Goal: Information Seeking & Learning: Check status

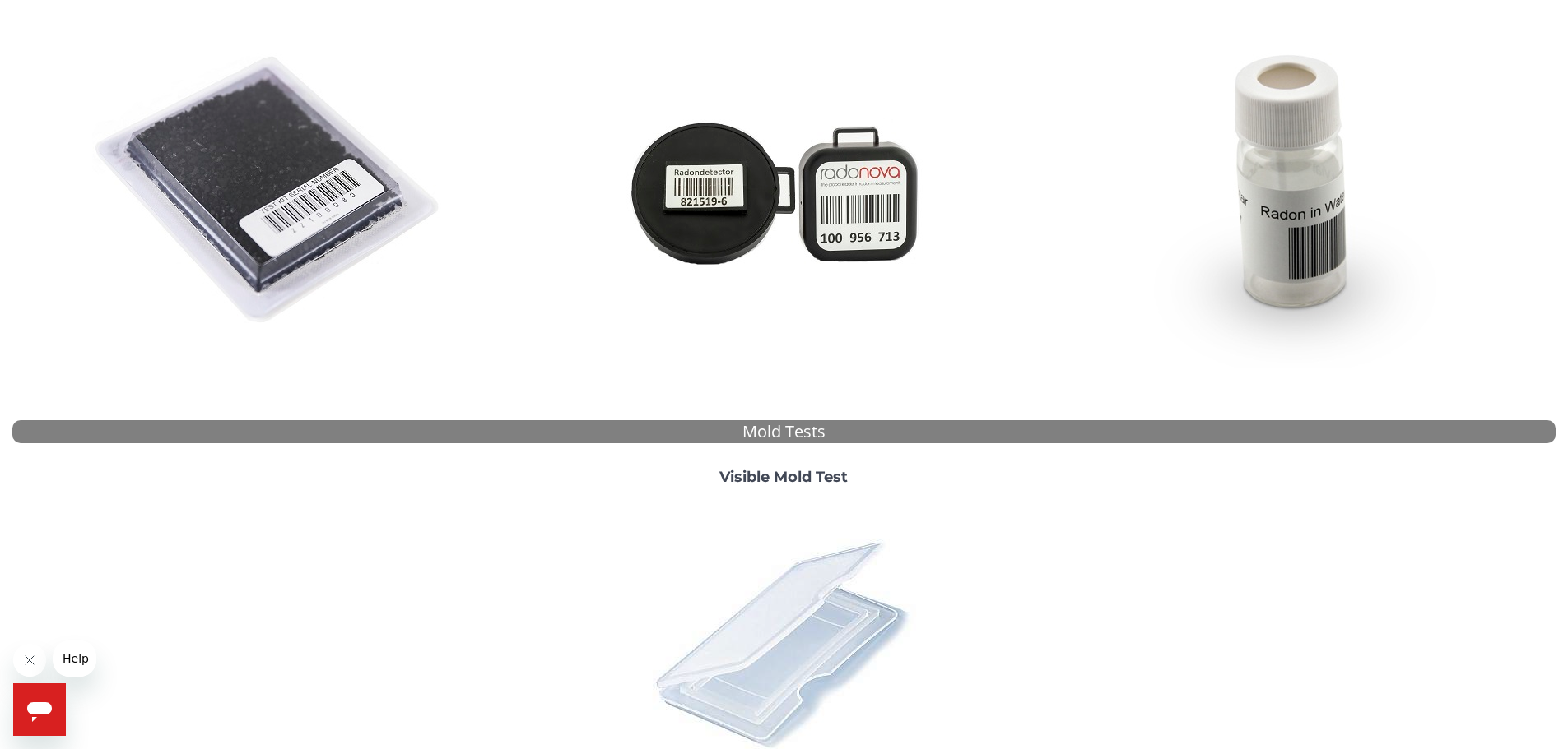
scroll to position [452, 0]
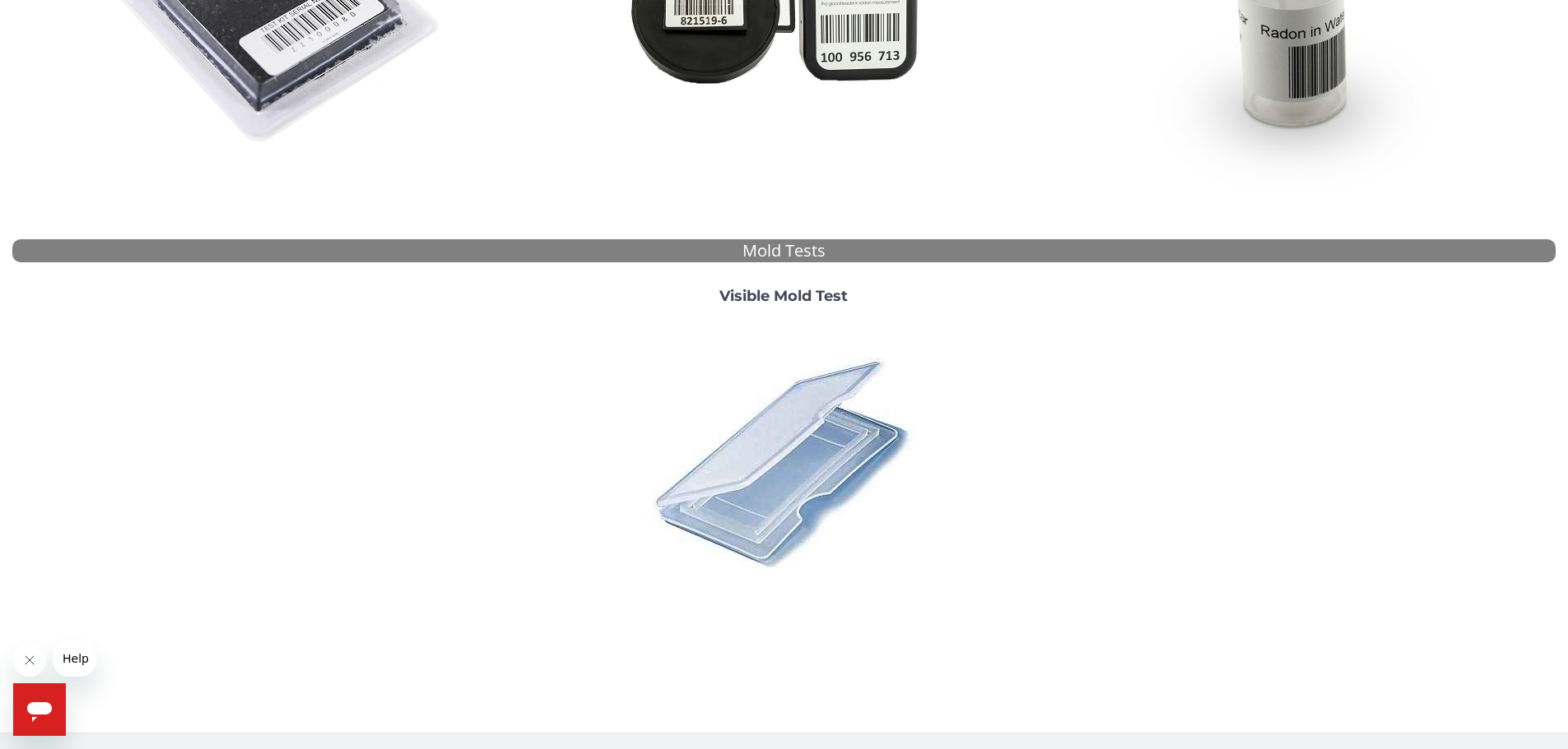
click at [802, 296] on strong "Visible Mold Test" at bounding box center [783, 296] width 128 height 18
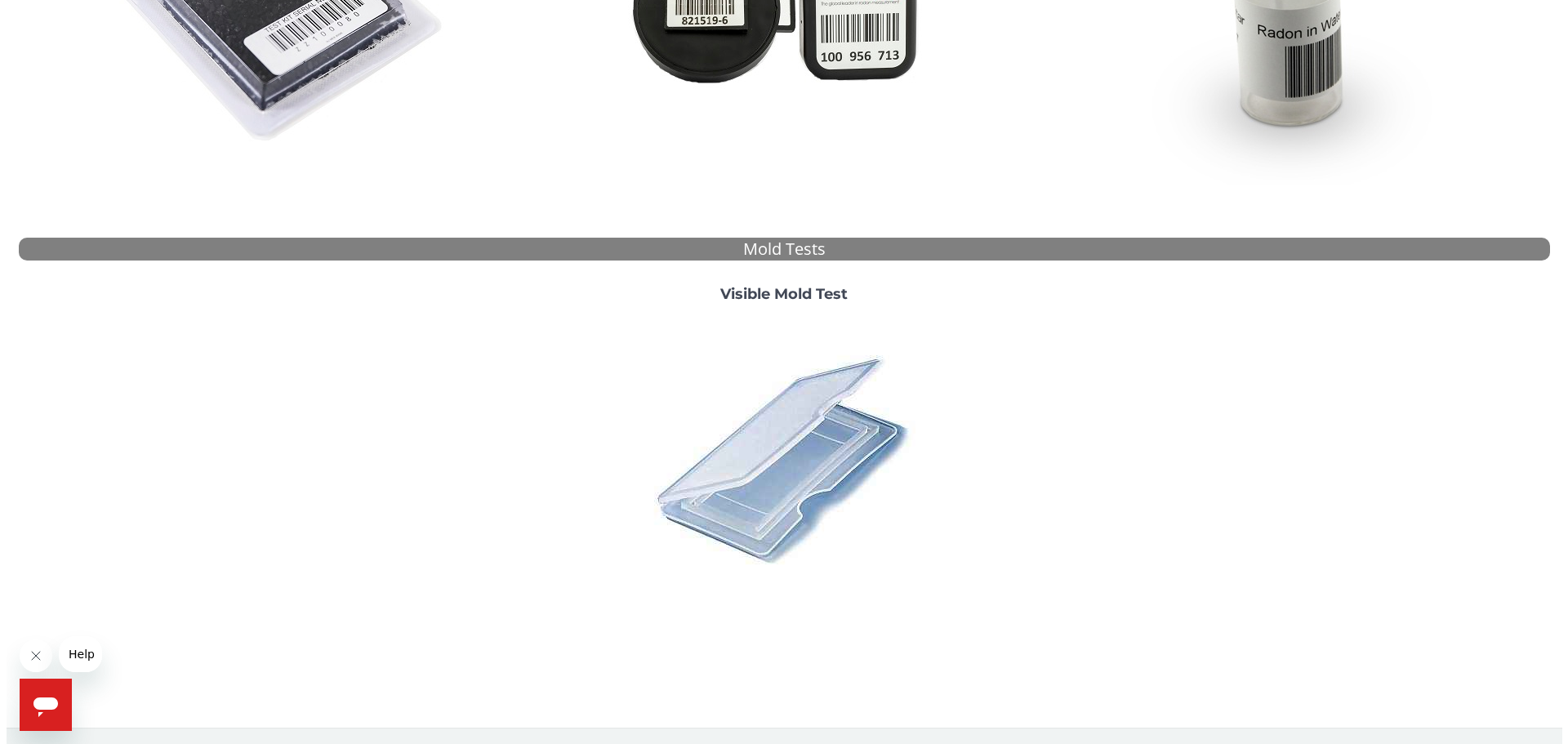
scroll to position [0, 0]
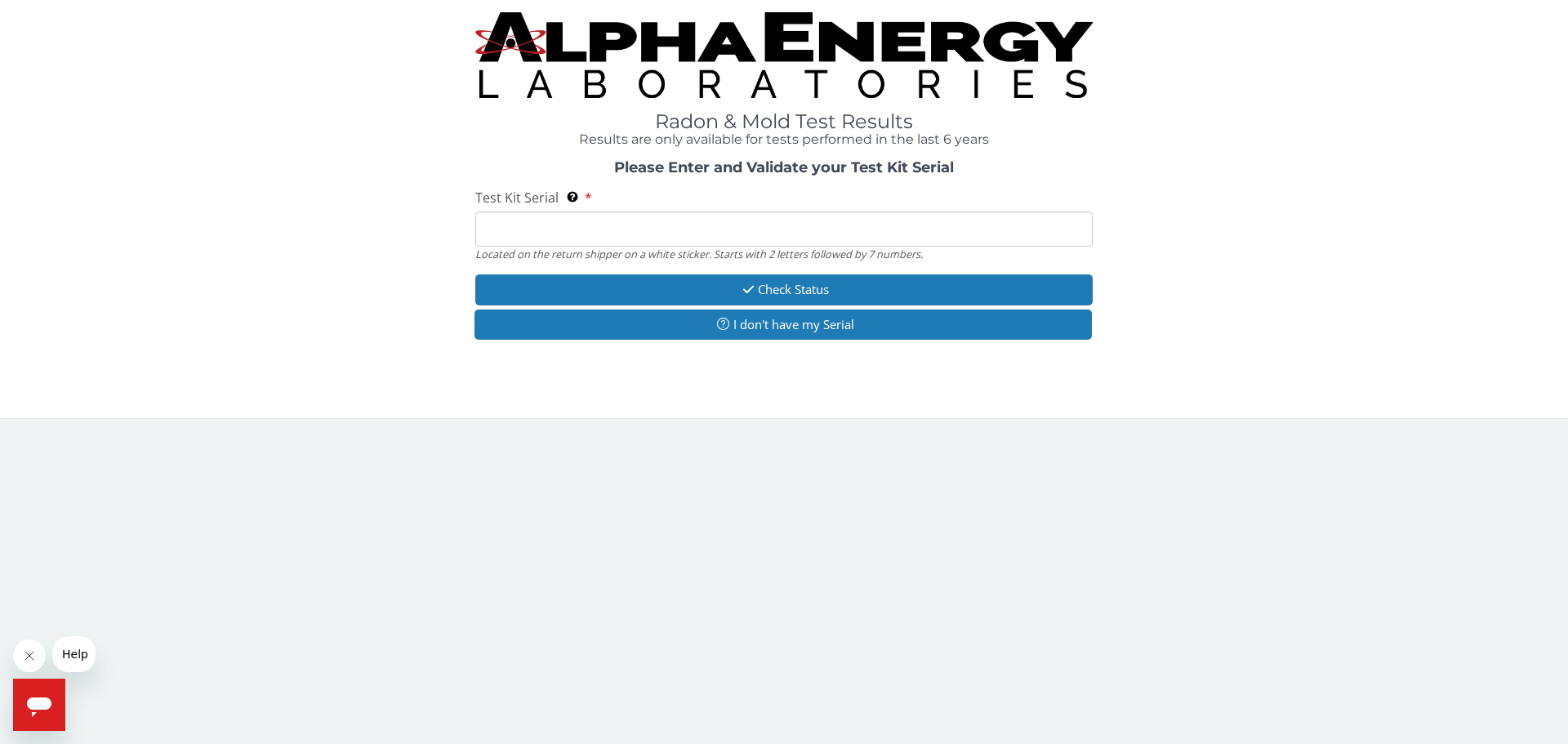
paste input "ML197329"
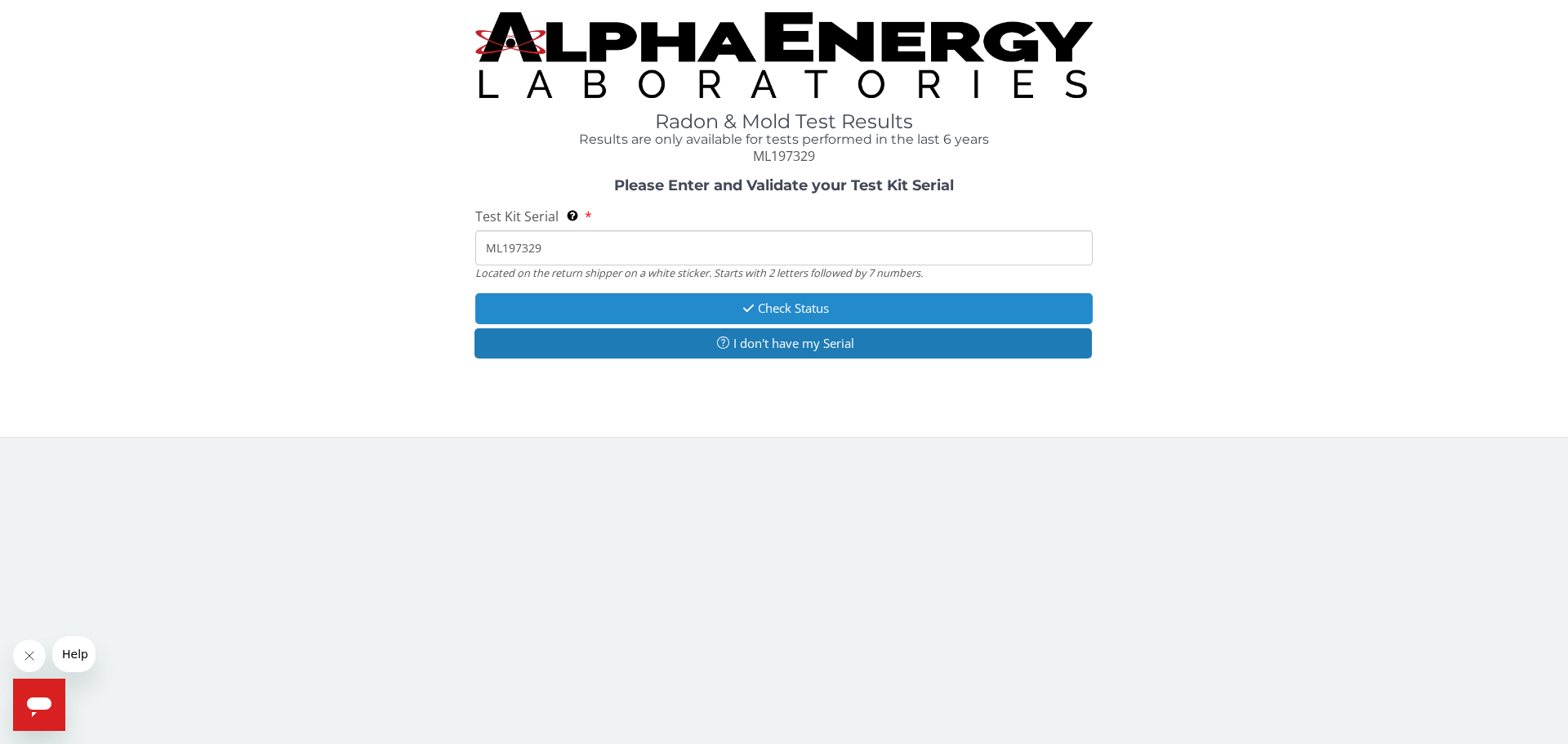
type input "ML197329"
click at [899, 306] on button "Check Status" at bounding box center [784, 308] width 618 height 30
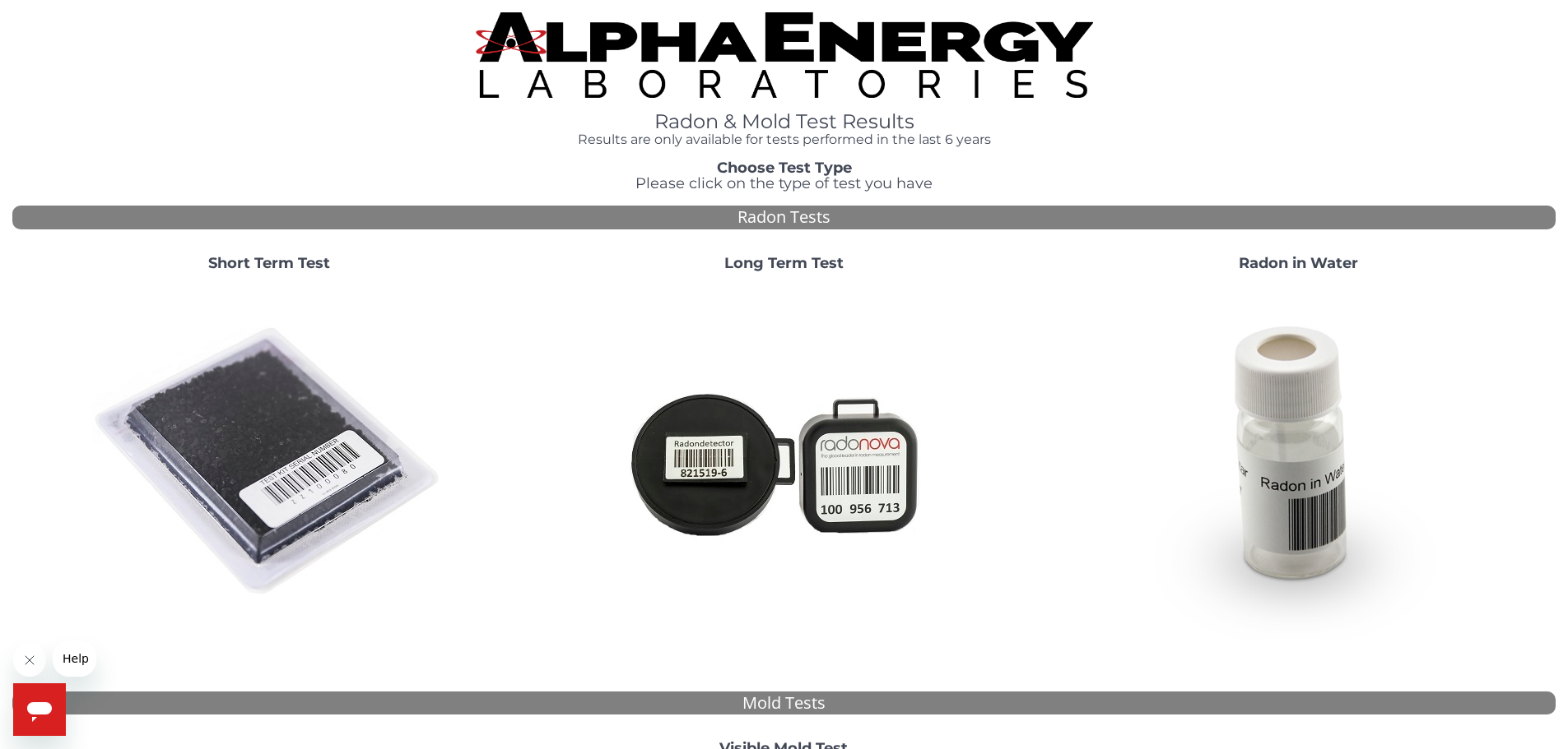
click at [1168, 77] on div "Radon & Mold Test Results Results are only available for tests performed in the…" at bounding box center [784, 80] width 1543 height 135
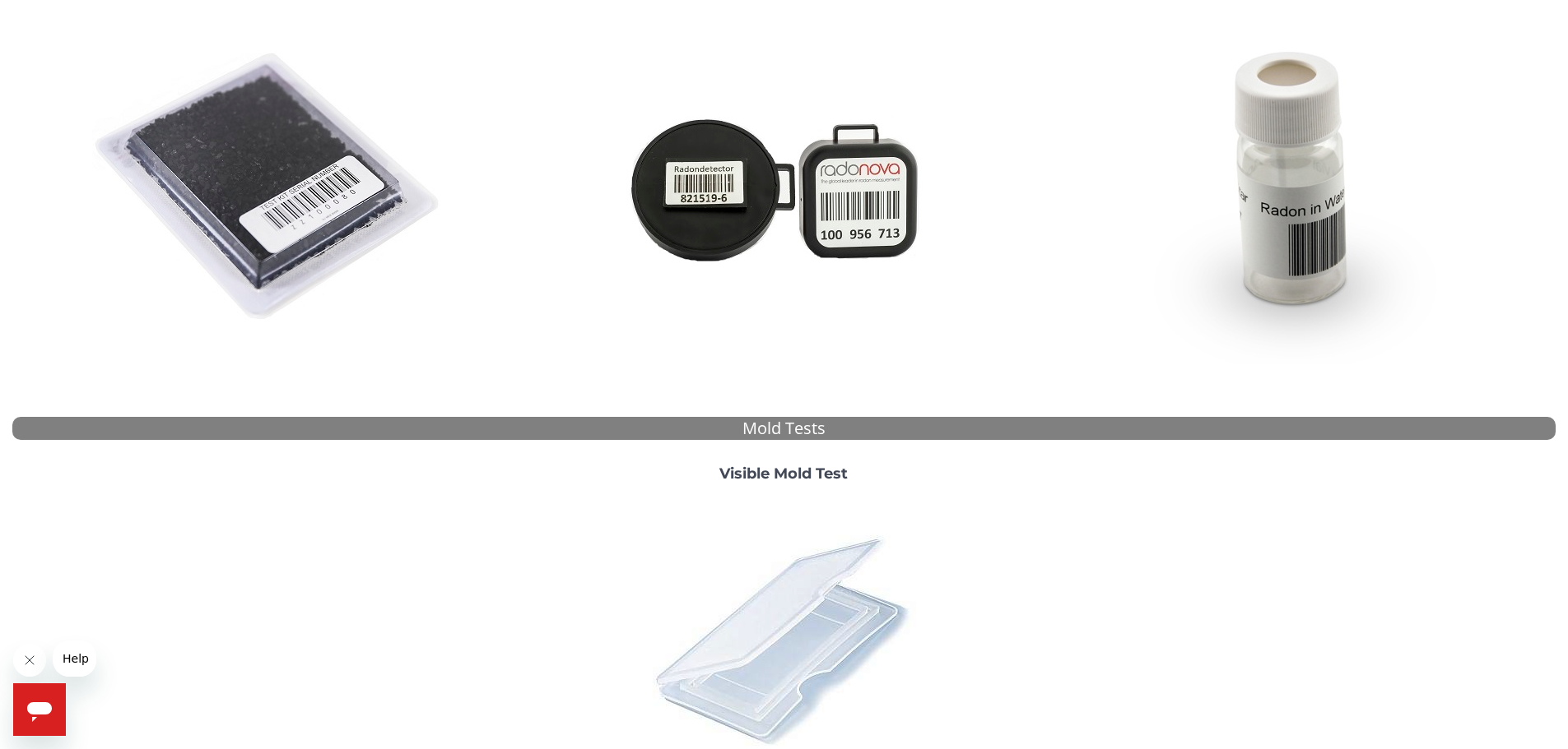
scroll to position [276, 0]
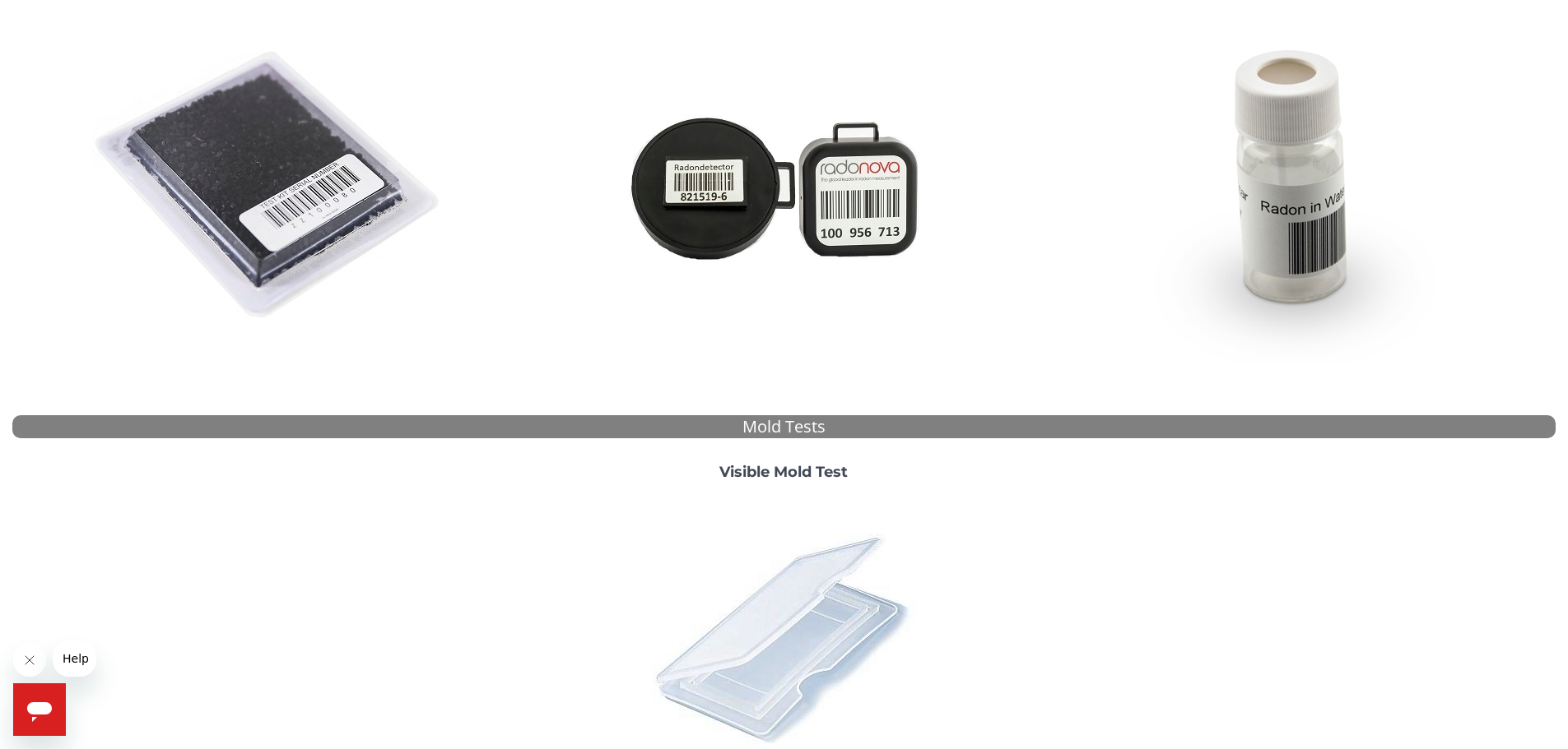
click at [807, 603] on img at bounding box center [783, 638] width 288 height 288
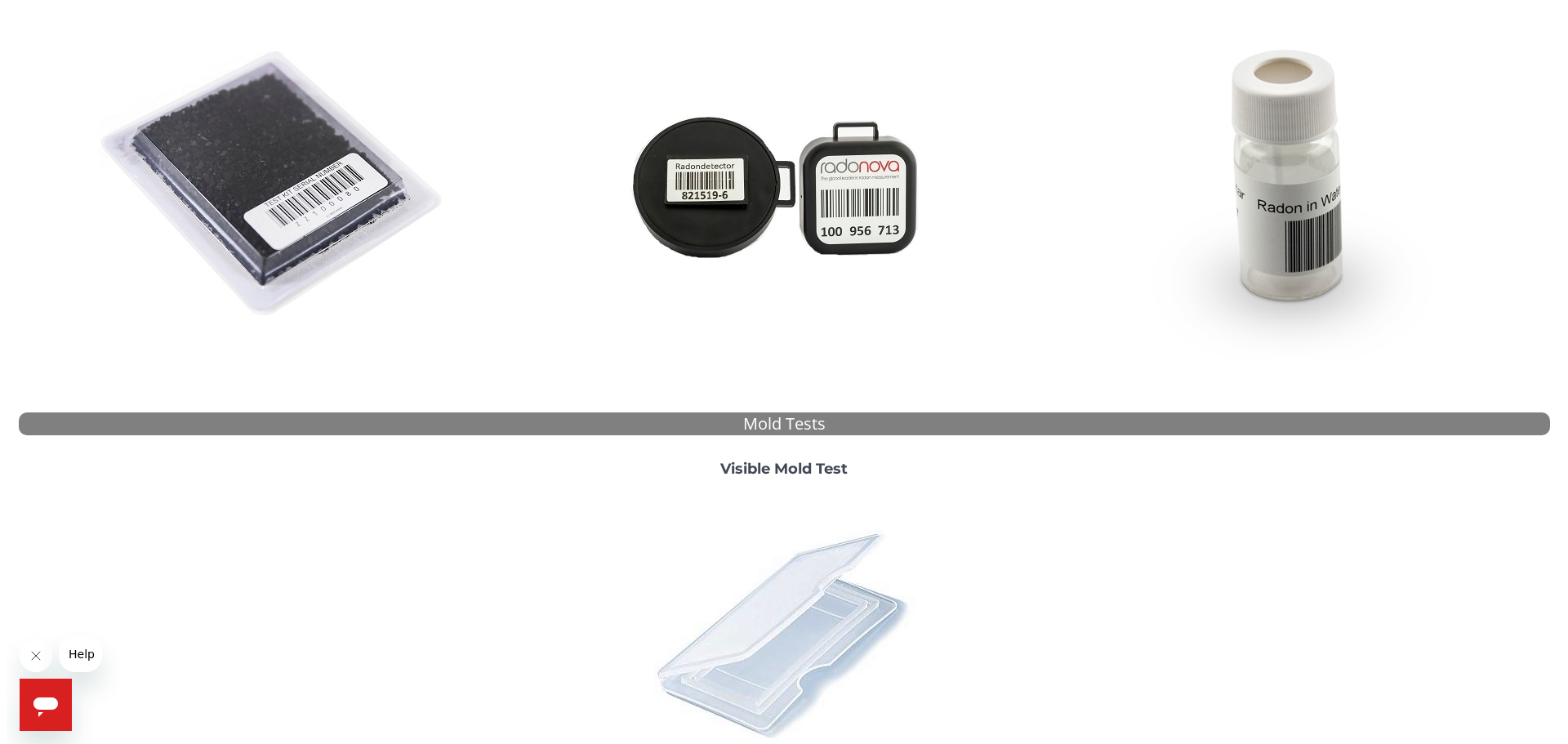
scroll to position [0, 0]
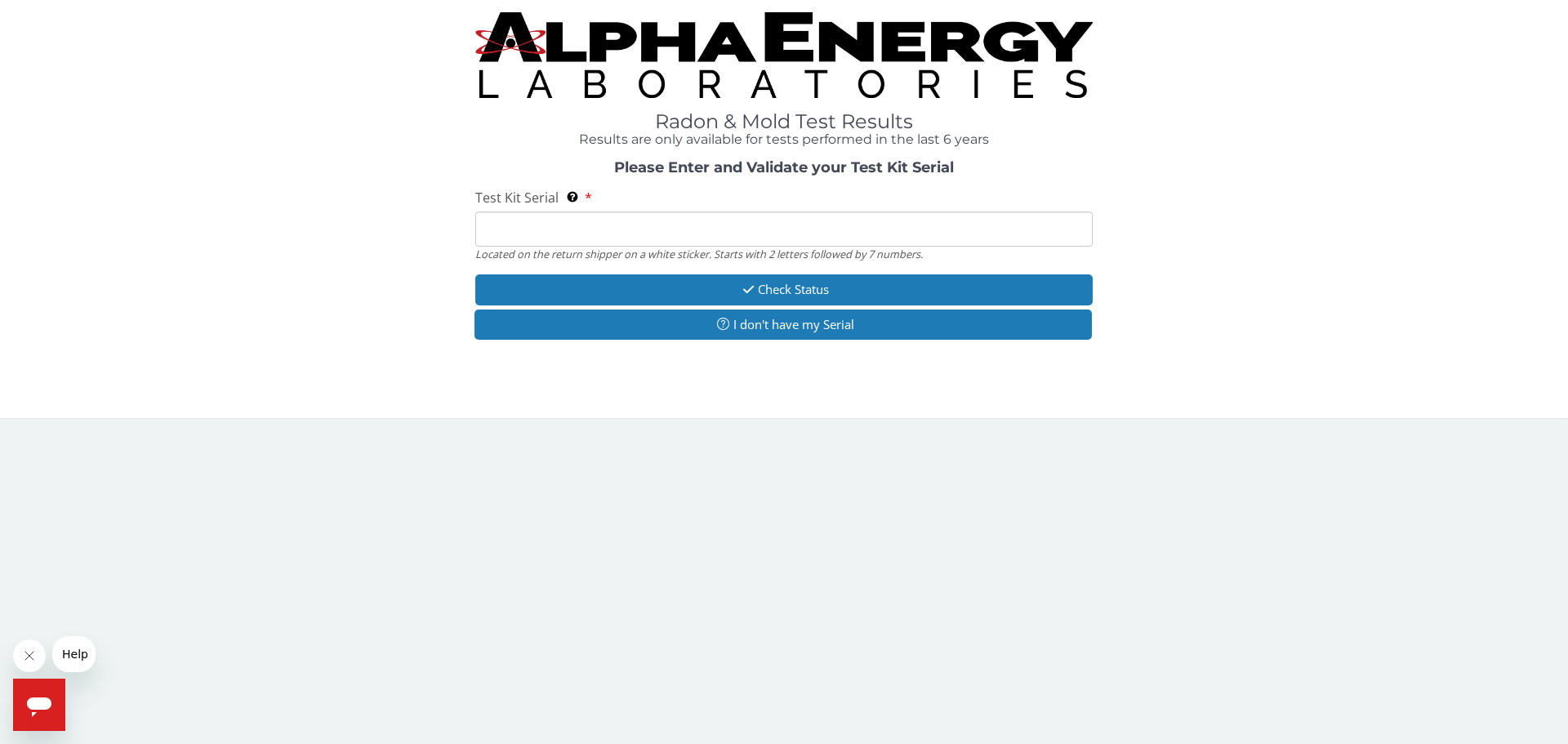
click at [744, 229] on input "Test Kit Serial Located on the return shipper on a white sticker. Starts with 2…" at bounding box center [784, 229] width 618 height 35
